Goal: Find specific page/section: Find specific page/section

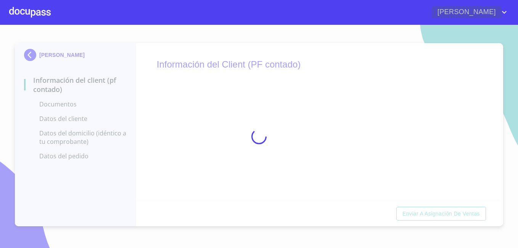
click at [503, 13] on icon "account of current user" at bounding box center [504, 12] width 9 height 9
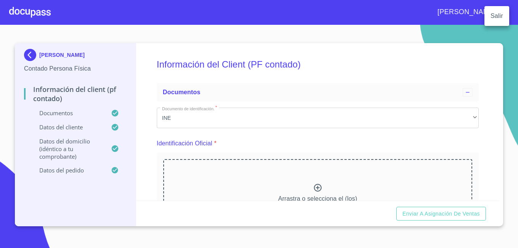
click at [30, 49] on div at bounding box center [259, 124] width 518 height 248
click at [19, 10] on div at bounding box center [30, 12] width 42 height 24
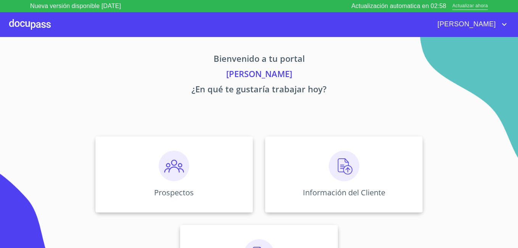
click at [471, 6] on span "Actualizar ahora" at bounding box center [469, 6] width 35 height 8
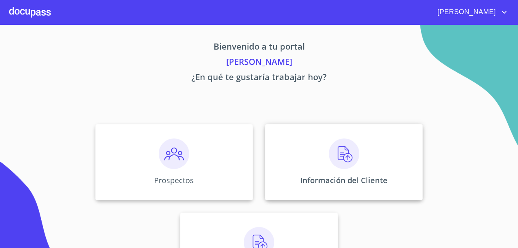
click at [343, 143] on img at bounding box center [344, 153] width 31 height 31
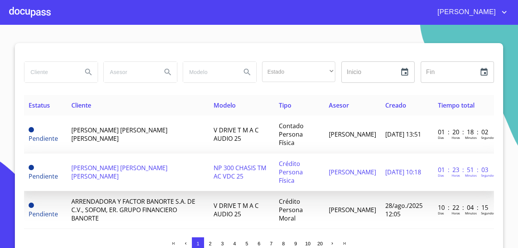
click at [132, 164] on span "[PERSON_NAME] [PERSON_NAME] [PERSON_NAME]" at bounding box center [119, 172] width 96 height 17
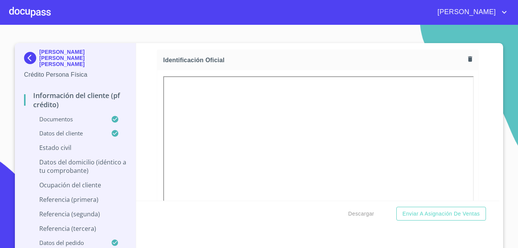
scroll to position [114, 0]
